Goal: Check status: Check status

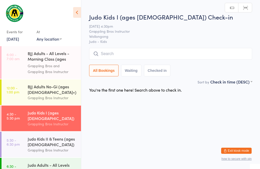
scroll to position [24, 0]
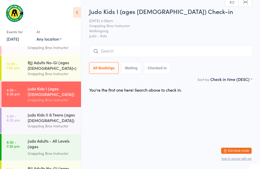
click at [152, 47] on input "search" at bounding box center [170, 51] width 163 height 12
type input "[PERSON_NAME]"
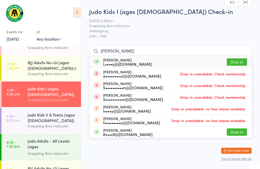
click at [236, 58] on button "Drop in" at bounding box center [236, 61] width 20 height 7
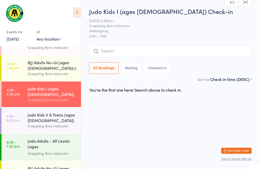
scroll to position [0, 0]
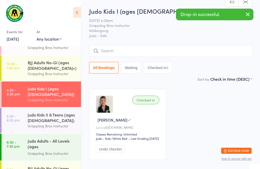
click at [64, 60] on div "BJJ Adults No-Gi (ages [DEMOGRAPHIC_DATA]+)" at bounding box center [52, 65] width 49 height 11
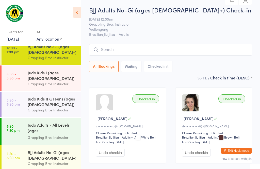
scroll to position [24, 0]
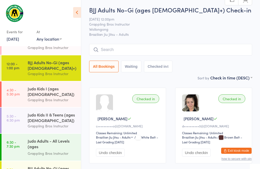
click at [50, 97] on div "Grappling Bros Instructor" at bounding box center [52, 100] width 49 height 6
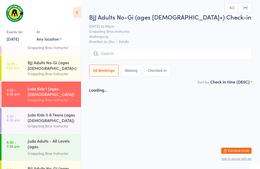
scroll to position [0, 0]
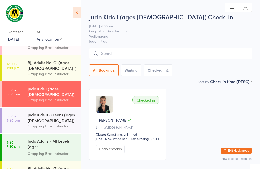
click at [61, 64] on div "BJJ Adults No-Gi (ages [DEMOGRAPHIC_DATA]+)" at bounding box center [52, 65] width 49 height 11
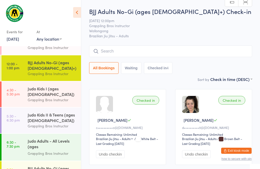
click at [33, 97] on div "Grappling Bros Instructor" at bounding box center [52, 100] width 49 height 6
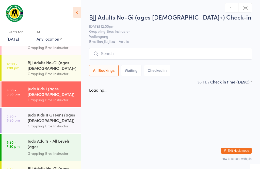
click at [39, 90] on div "Judo Kids I (ages [DEMOGRAPHIC_DATA])" at bounding box center [52, 91] width 49 height 11
click at [39, 97] on div "Grappling Bros Instructor" at bounding box center [52, 100] width 49 height 6
